Goal: Navigation & Orientation: Go to known website

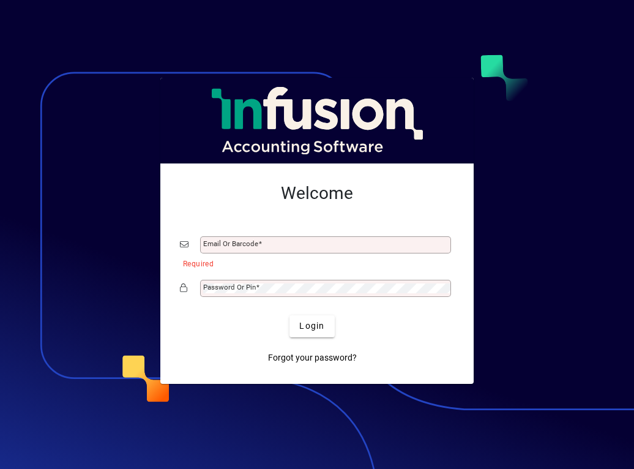
click at [227, 245] on mat-label "Email or Barcode" at bounding box center [230, 243] width 55 height 9
click at [227, 245] on input "Email or Barcode" at bounding box center [326, 245] width 247 height 10
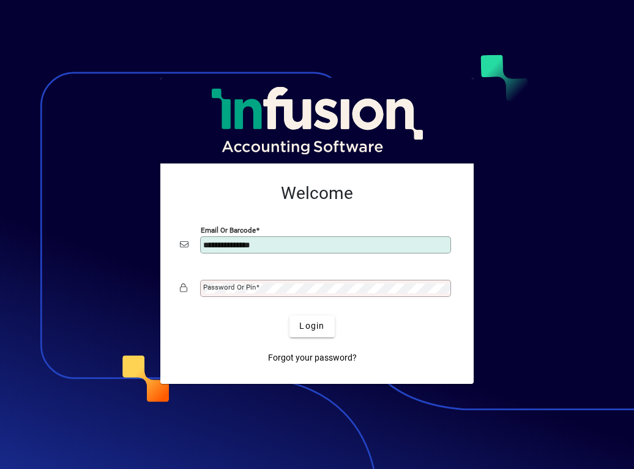
type input "**********"
click at [239, 287] on mat-label "Password or Pin" at bounding box center [229, 287] width 53 height 9
click at [271, 412] on div at bounding box center [317, 234] width 634 height 469
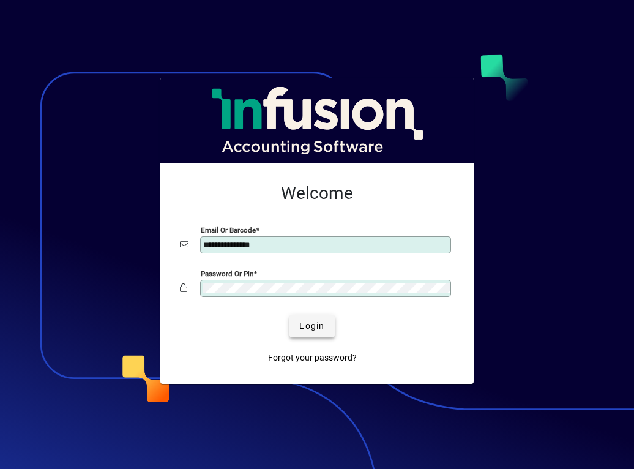
click at [310, 326] on span "Login" at bounding box center [311, 326] width 25 height 13
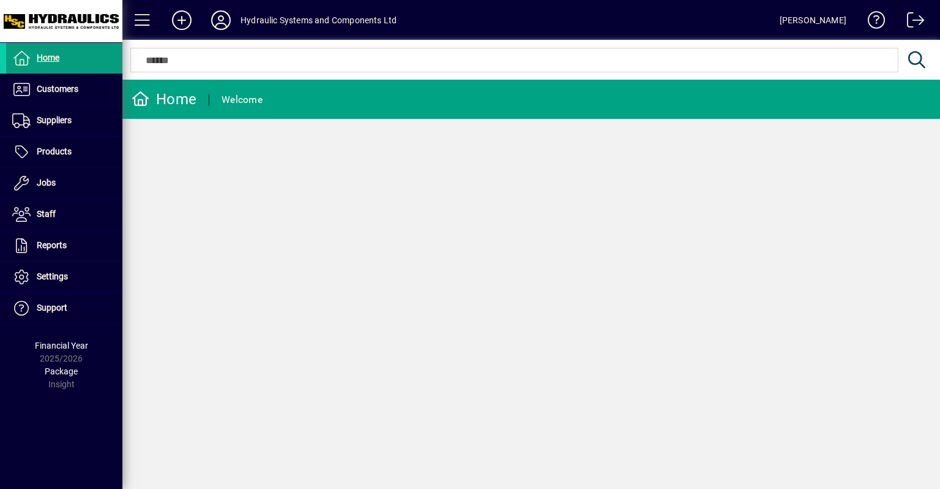
drag, startPoint x: 53, startPoint y: 153, endPoint x: 392, endPoint y: 165, distance: 338.8
click at [392, 165] on div "Home Welcome" at bounding box center [531, 284] width 818 height 409
click at [219, 18] on icon at bounding box center [221, 20] width 24 height 20
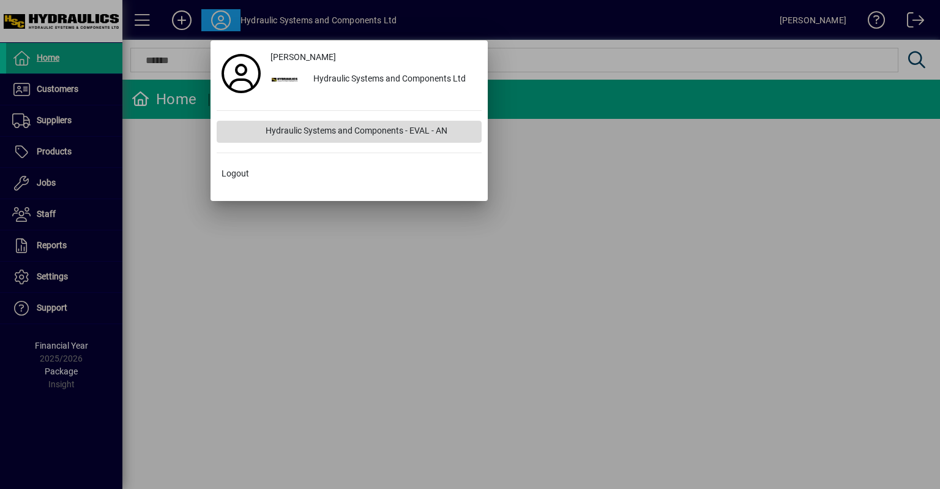
click at [363, 133] on div "Hydraulic Systems and Components - EVAL - AN" at bounding box center [369, 132] width 226 height 22
